Goal: Information Seeking & Learning: Understand process/instructions

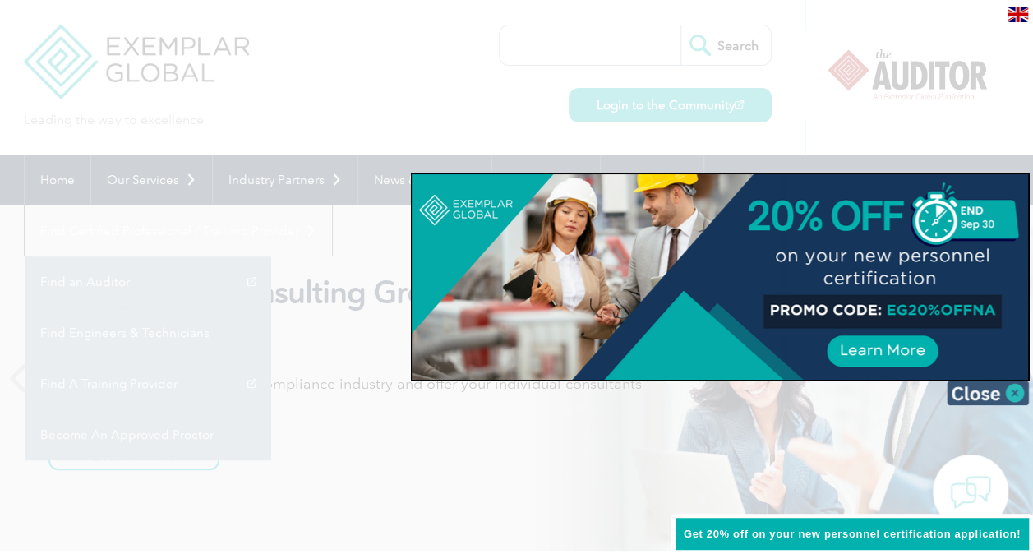
click at [1014, 395] on img at bounding box center [988, 393] width 82 height 25
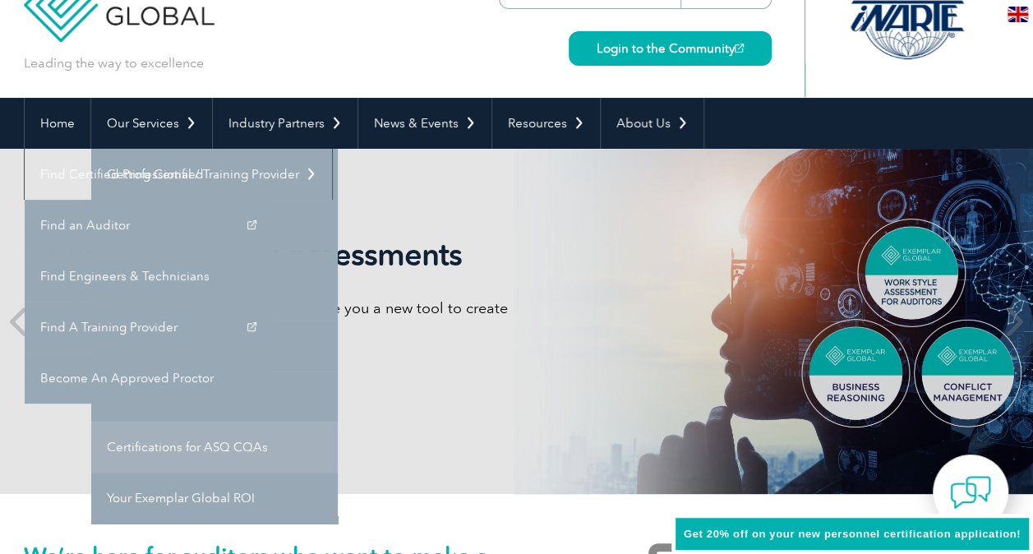
scroll to position [82, 0]
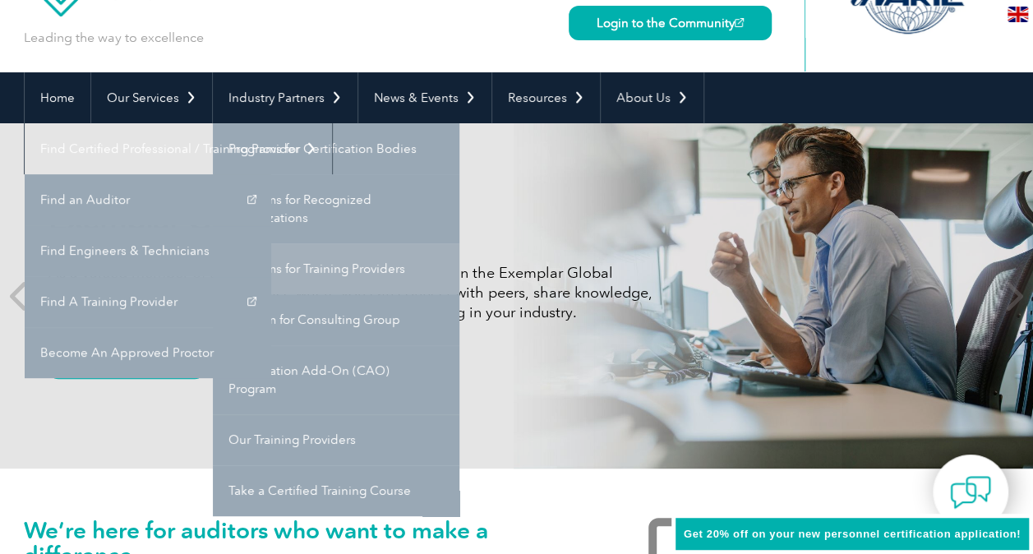
click at [322, 263] on link "Programs for Training Providers" at bounding box center [336, 268] width 247 height 51
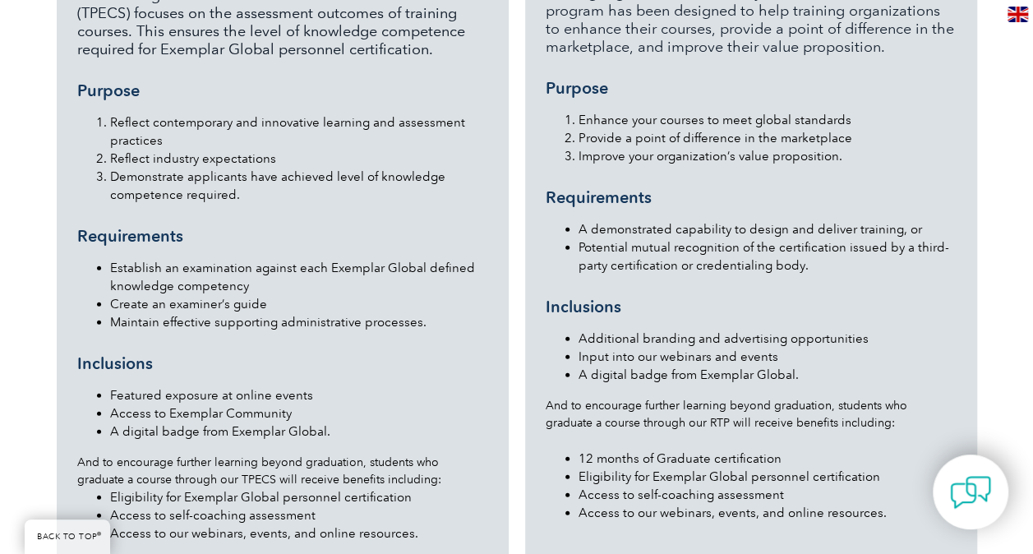
scroll to position [1791, 0]
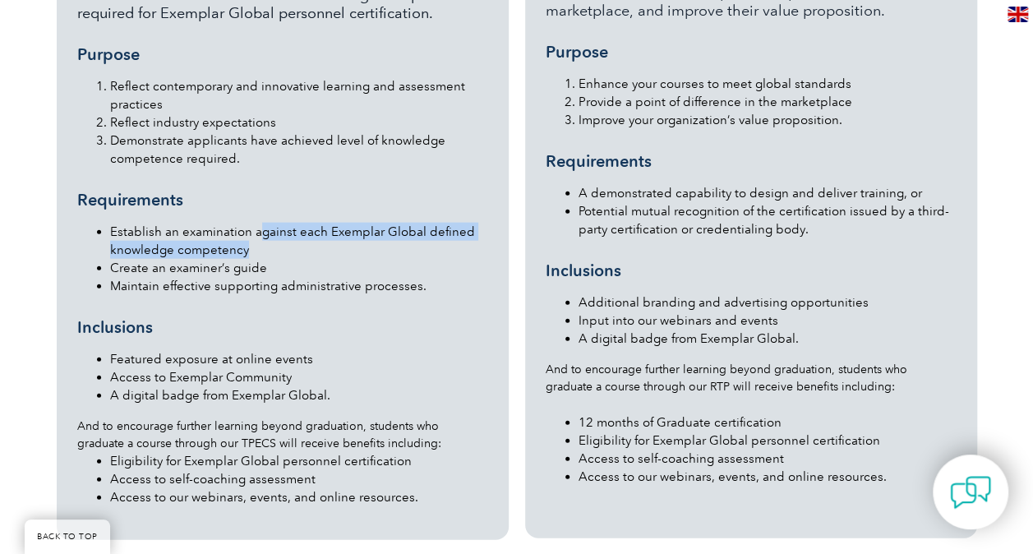
drag, startPoint x: 261, startPoint y: 199, endPoint x: 462, endPoint y: 218, distance: 201.5
click at [462, 223] on li "Establish an examination against each Exemplar Global defined knowledge compete…" at bounding box center [299, 241] width 378 height 36
click at [237, 259] on li "Create an examiner’s guide" at bounding box center [299, 268] width 378 height 18
click at [194, 277] on li "Maintain effective supporting administrative processes." at bounding box center [299, 286] width 378 height 18
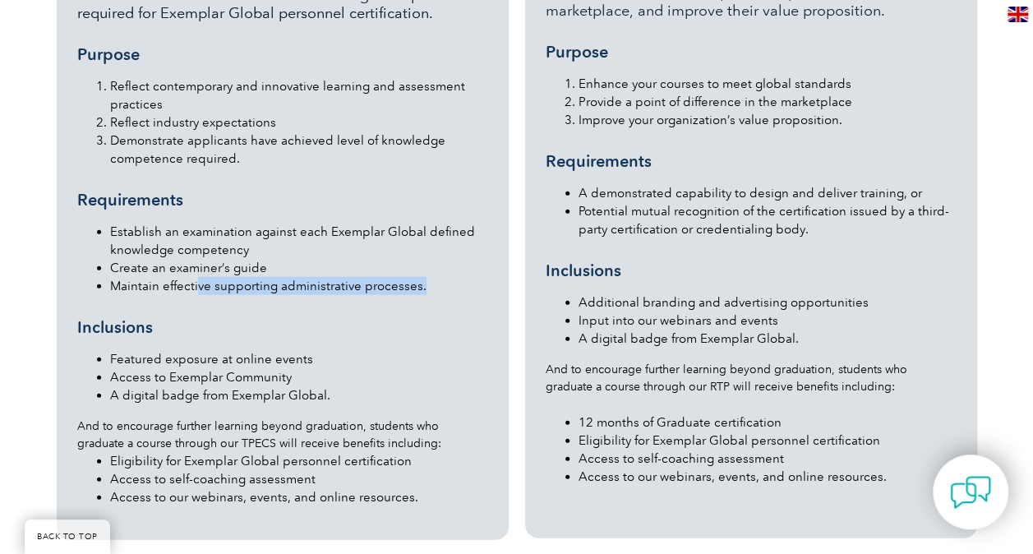
drag, startPoint x: 227, startPoint y: 252, endPoint x: 428, endPoint y: 252, distance: 201.4
click at [428, 277] on li "Maintain effective supporting administrative processes." at bounding box center [299, 286] width 378 height 18
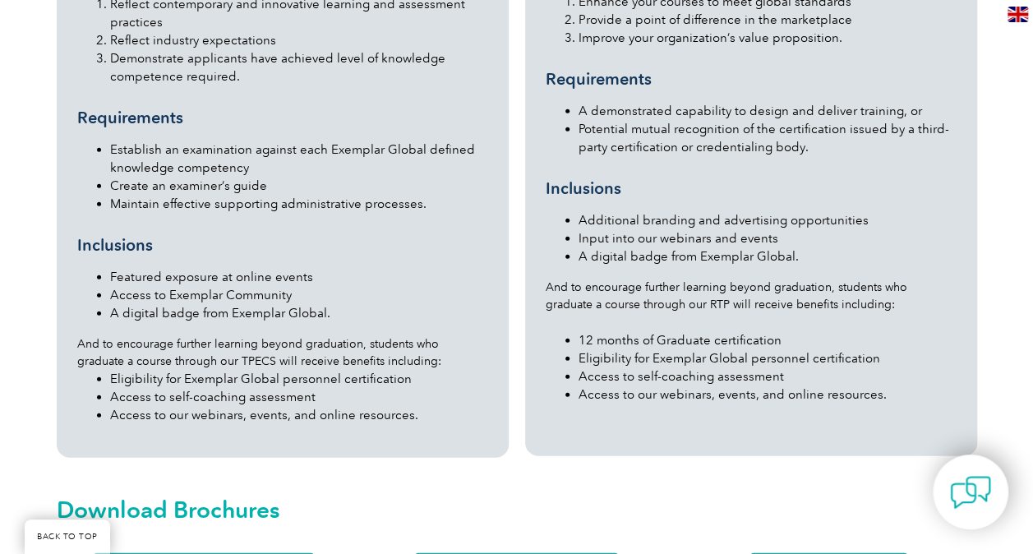
click at [257, 268] on li "Featured exposure at online events" at bounding box center [299, 277] width 378 height 18
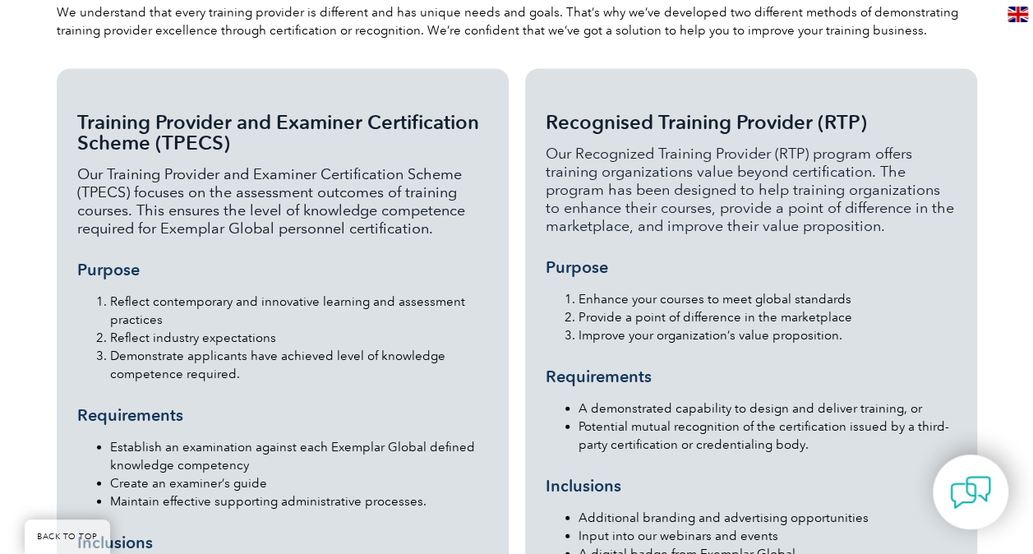
scroll to position [1626, 0]
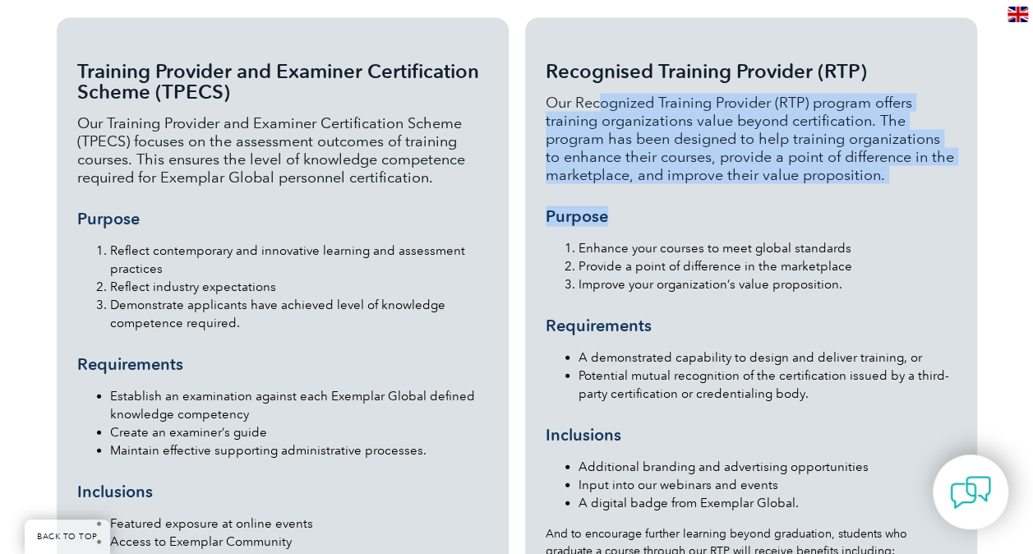
drag, startPoint x: 593, startPoint y: 74, endPoint x: 923, endPoint y: 169, distance: 344.0
click at [923, 169] on div "Recognised Training Provider (RTP) Our Recognized Training Provider (RTP) progr…" at bounding box center [751, 351] width 411 height 625
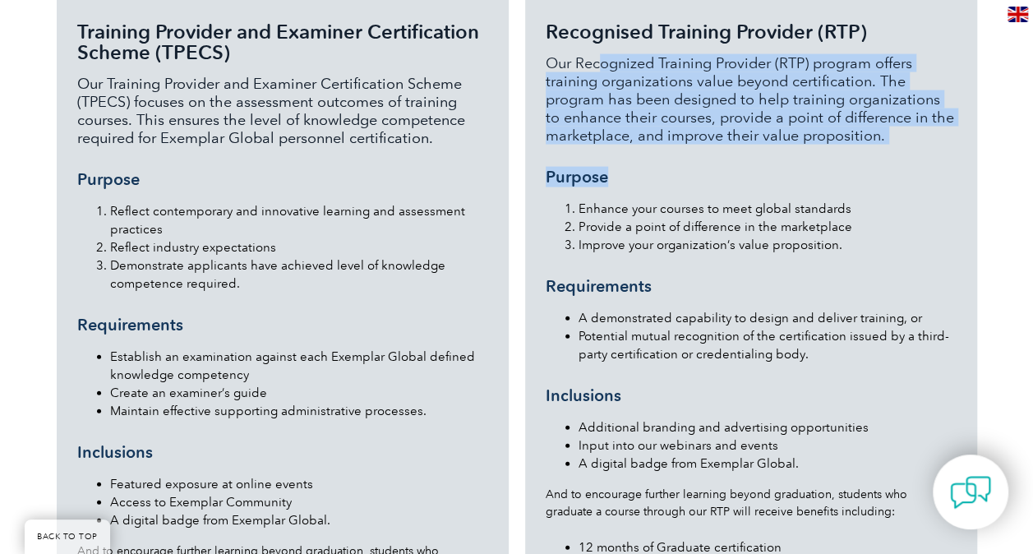
scroll to position [1544, 0]
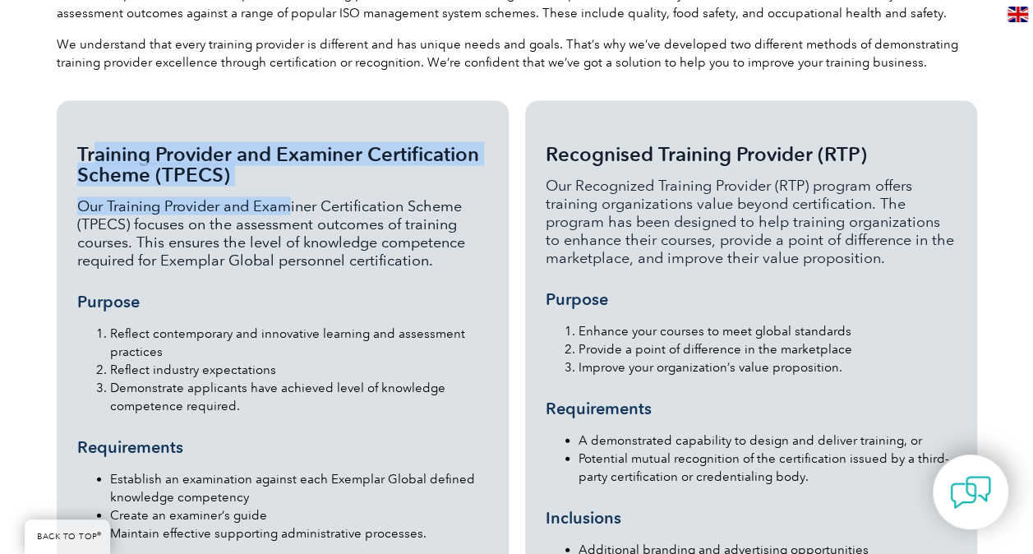
drag, startPoint x: 82, startPoint y: 114, endPoint x: 275, endPoint y: 160, distance: 198.6
click at [275, 160] on div "Training Provider and Examiner Certification Scheme (TPECS) Our Training Provid…" at bounding box center [282, 443] width 411 height 645
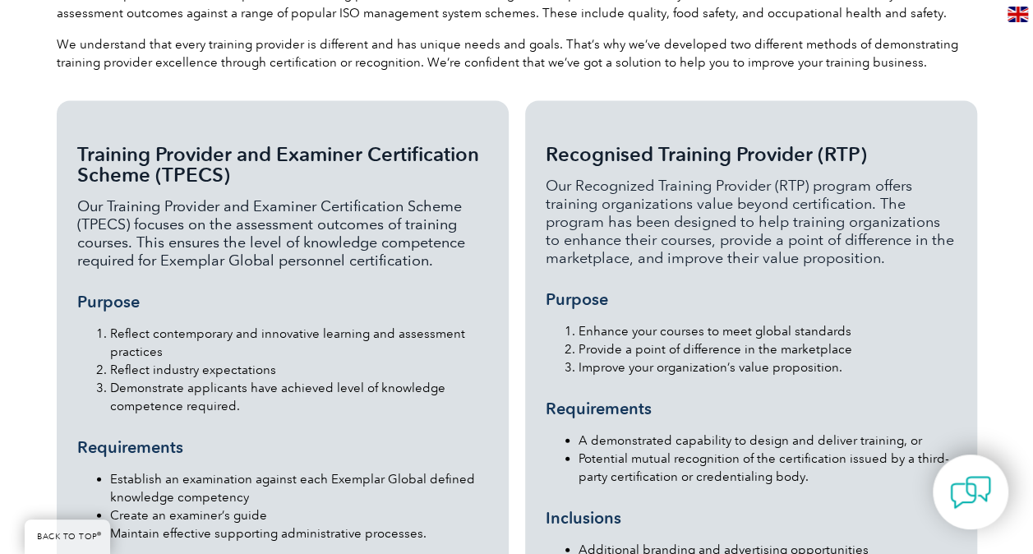
drag, startPoint x: 275, startPoint y: 160, endPoint x: 319, endPoint y: 235, distance: 86.6
click at [319, 235] on div "Training Provider and Examiner Certification Scheme (TPECS) Our Training Provid…" at bounding box center [282, 443] width 411 height 645
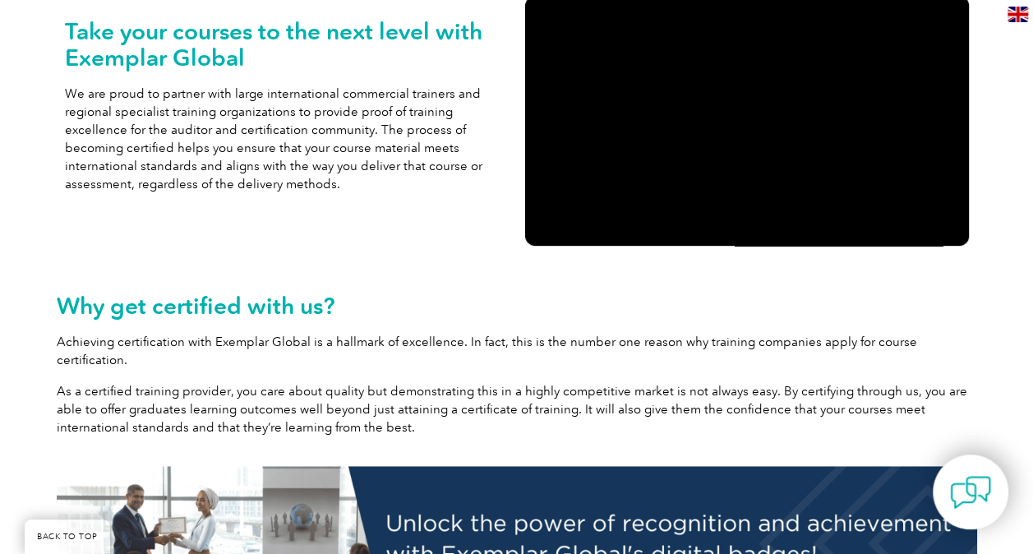
scroll to position [146, 0]
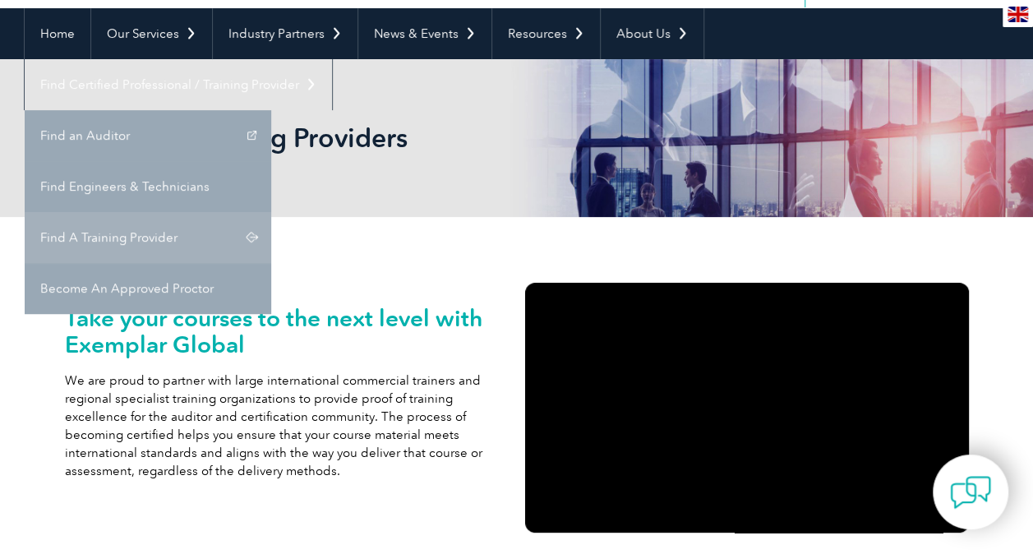
click at [271, 212] on link "Find A Training Provider" at bounding box center [148, 237] width 247 height 51
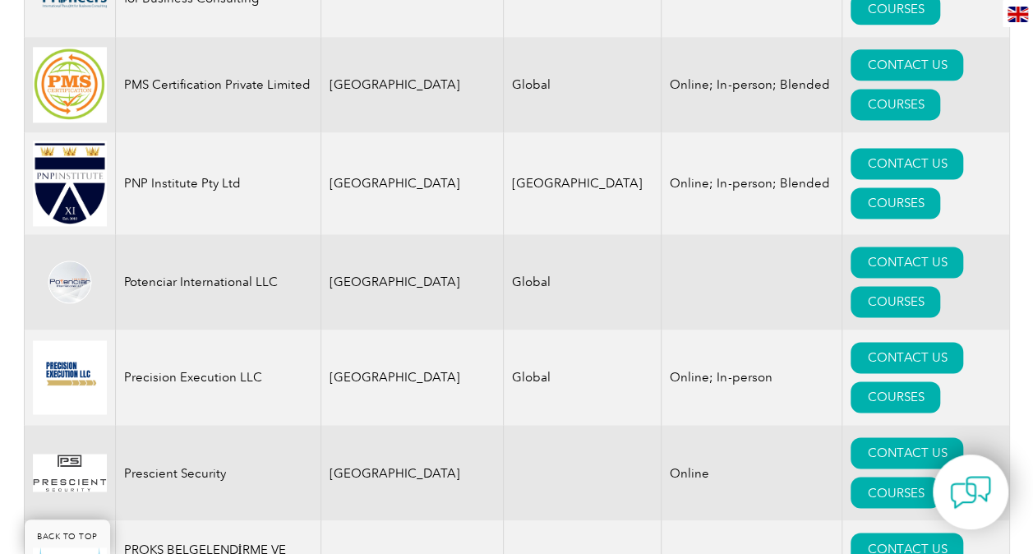
scroll to position [19689, 0]
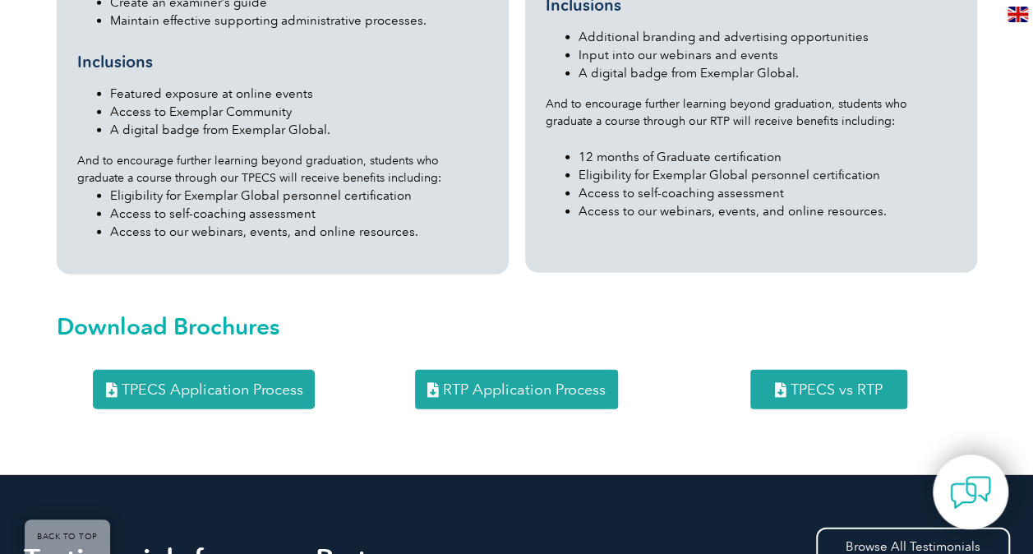
scroll to position [1973, 0]
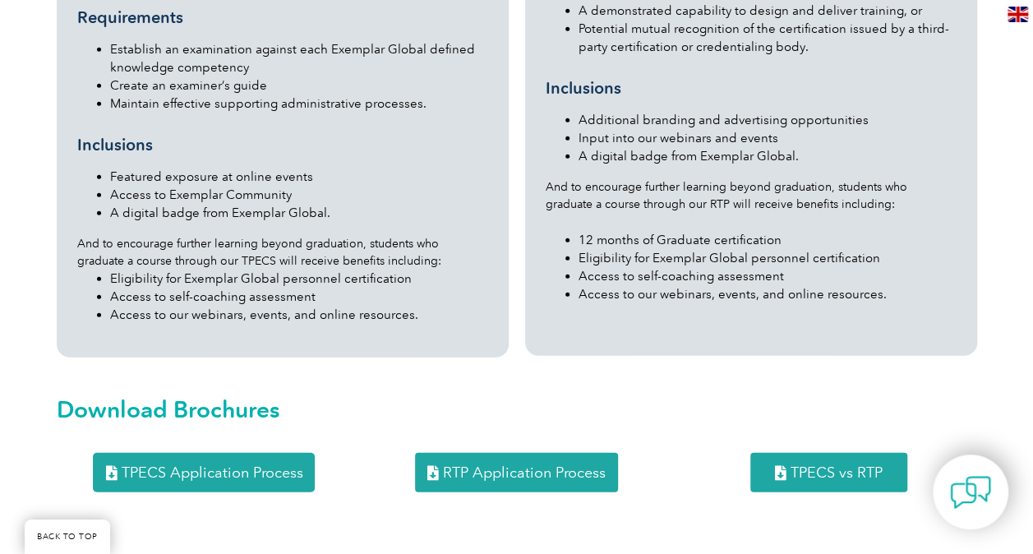
click at [215, 465] on span "TPECS Application Process" at bounding box center [212, 472] width 182 height 15
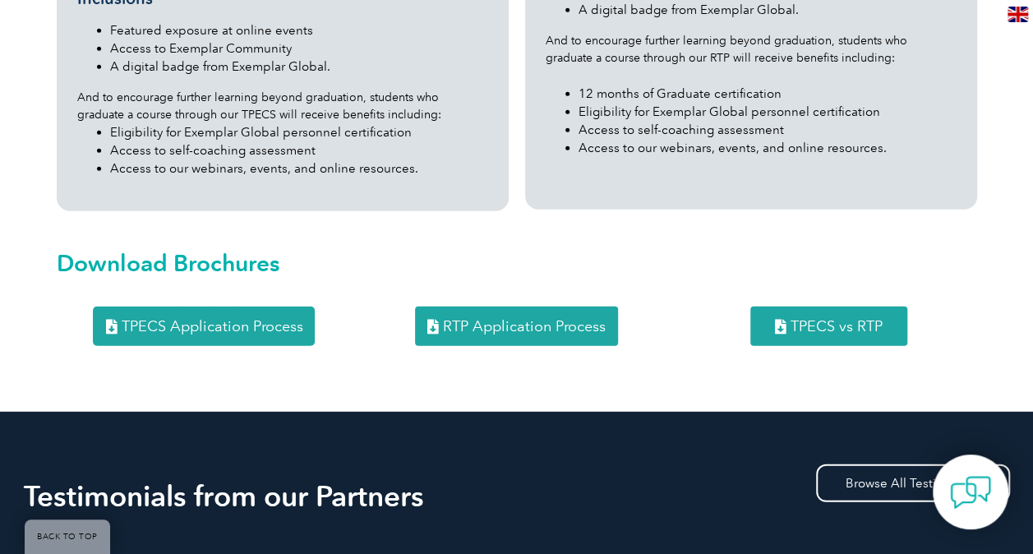
scroll to position [2220, 0]
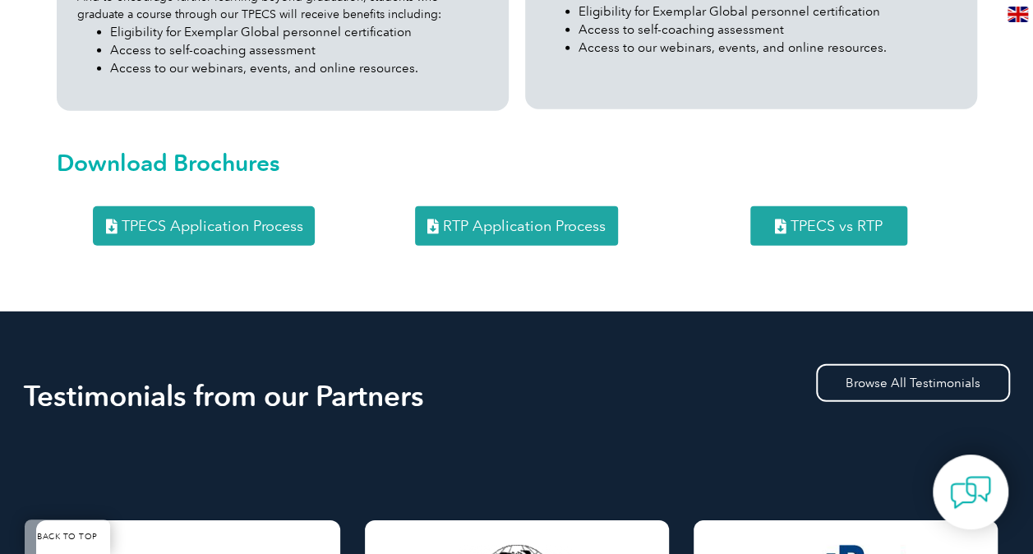
click at [258, 219] on span "TPECS Application Process" at bounding box center [212, 226] width 182 height 15
